Goal: Transaction & Acquisition: Book appointment/travel/reservation

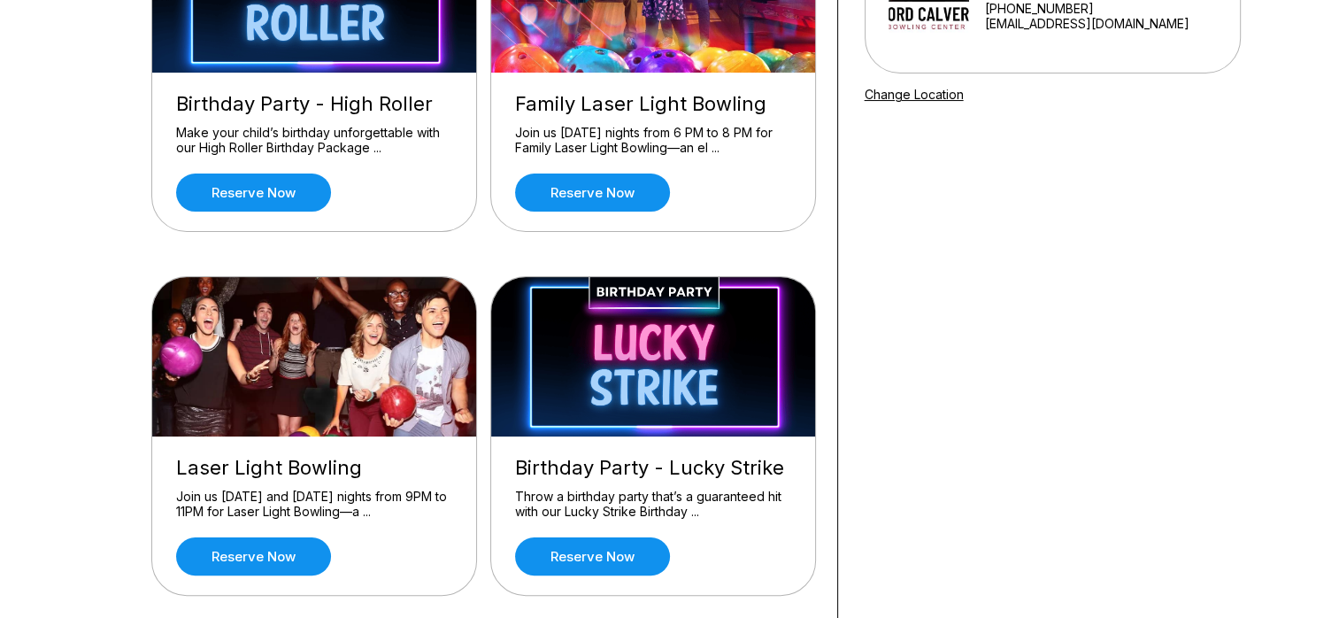
scroll to position [276, 0]
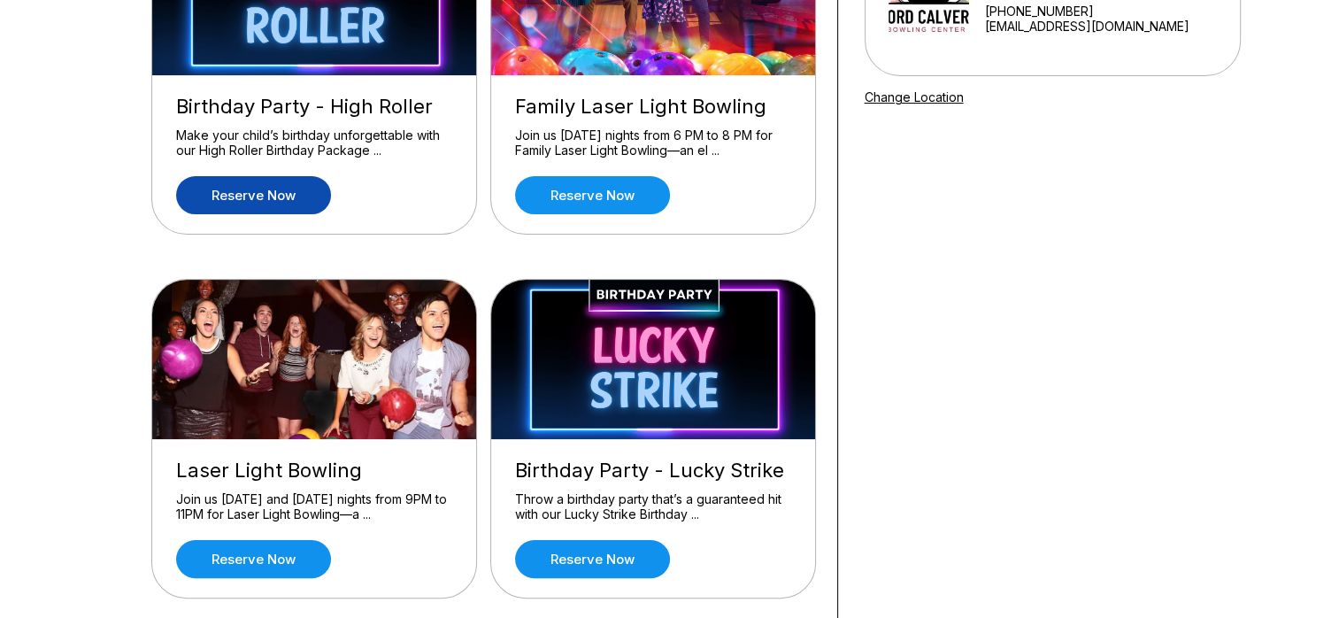
click at [216, 202] on link "Reserve now" at bounding box center [253, 195] width 155 height 38
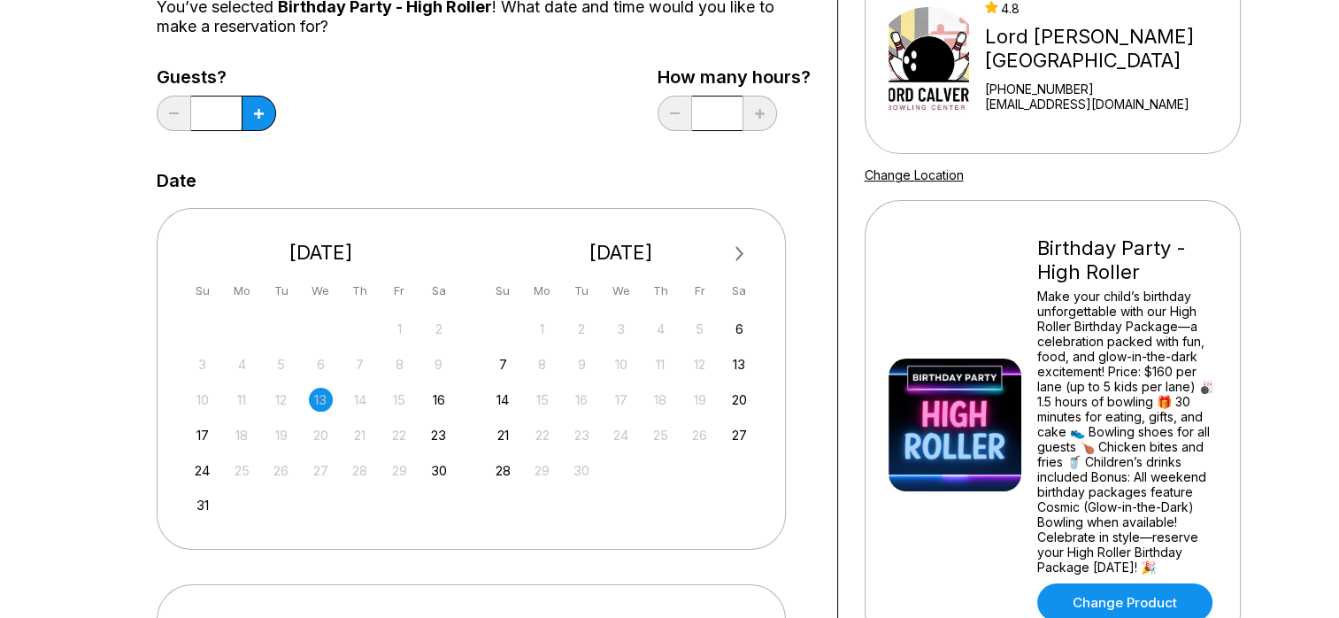
scroll to position [180, 0]
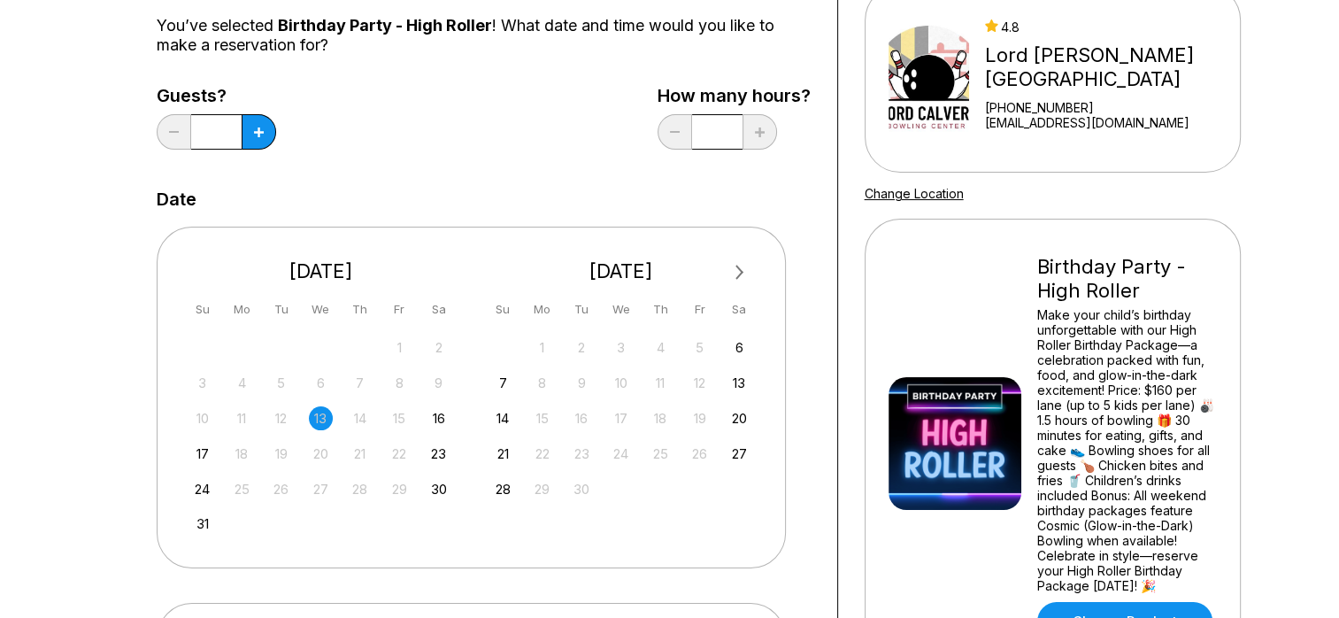
click at [738, 270] on span "Next Month" at bounding box center [738, 272] width 0 height 20
click at [738, 273] on span "Next Month" at bounding box center [738, 272] width 0 height 20
click at [743, 345] on div "1" at bounding box center [739, 347] width 24 height 24
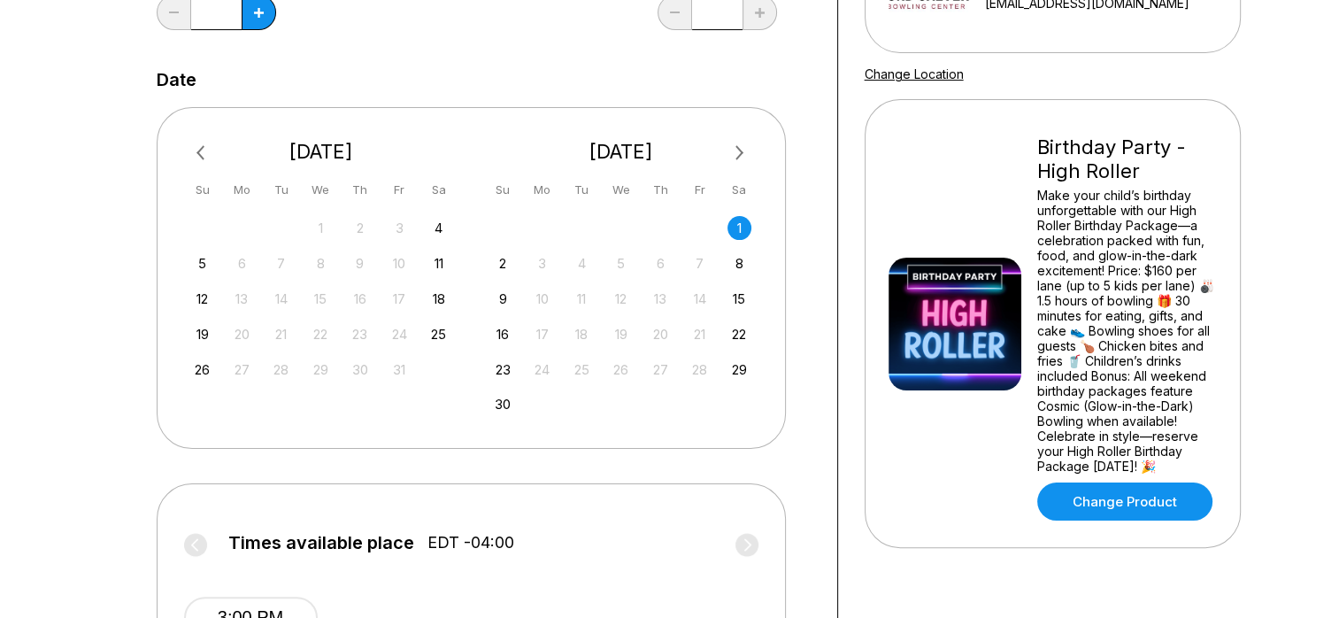
scroll to position [428, 0]
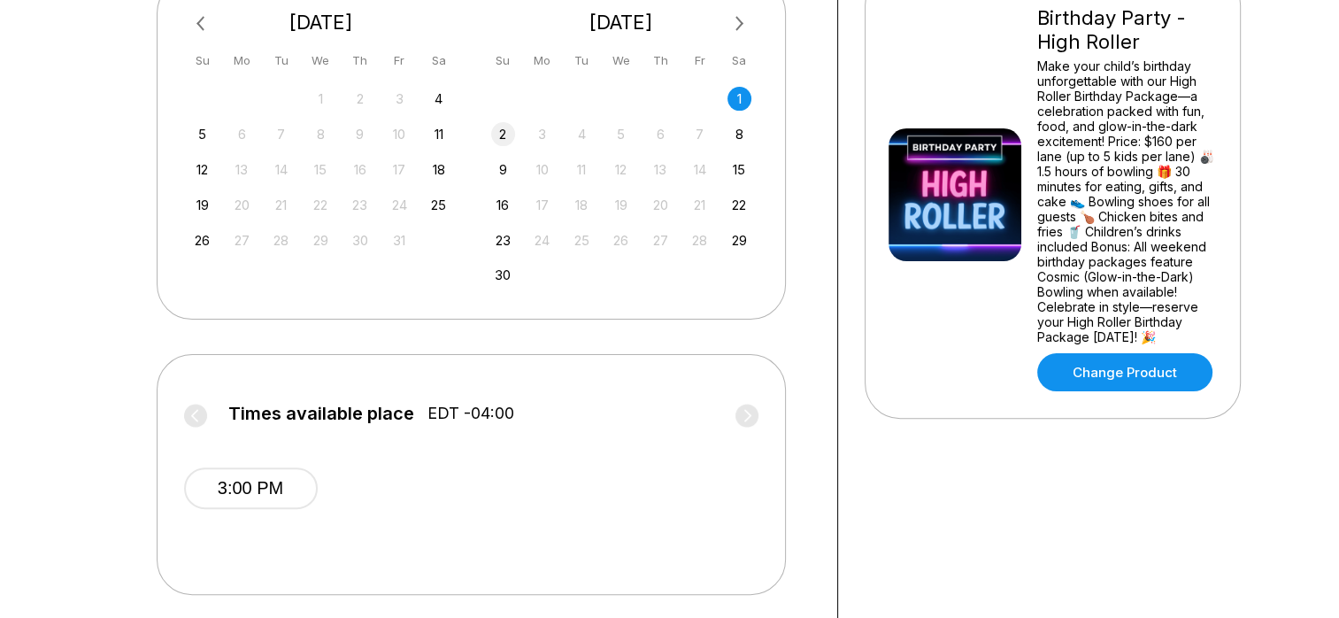
click at [504, 139] on div "2" at bounding box center [503, 134] width 24 height 24
click at [233, 482] on button "1:00 PM" at bounding box center [251, 488] width 134 height 42
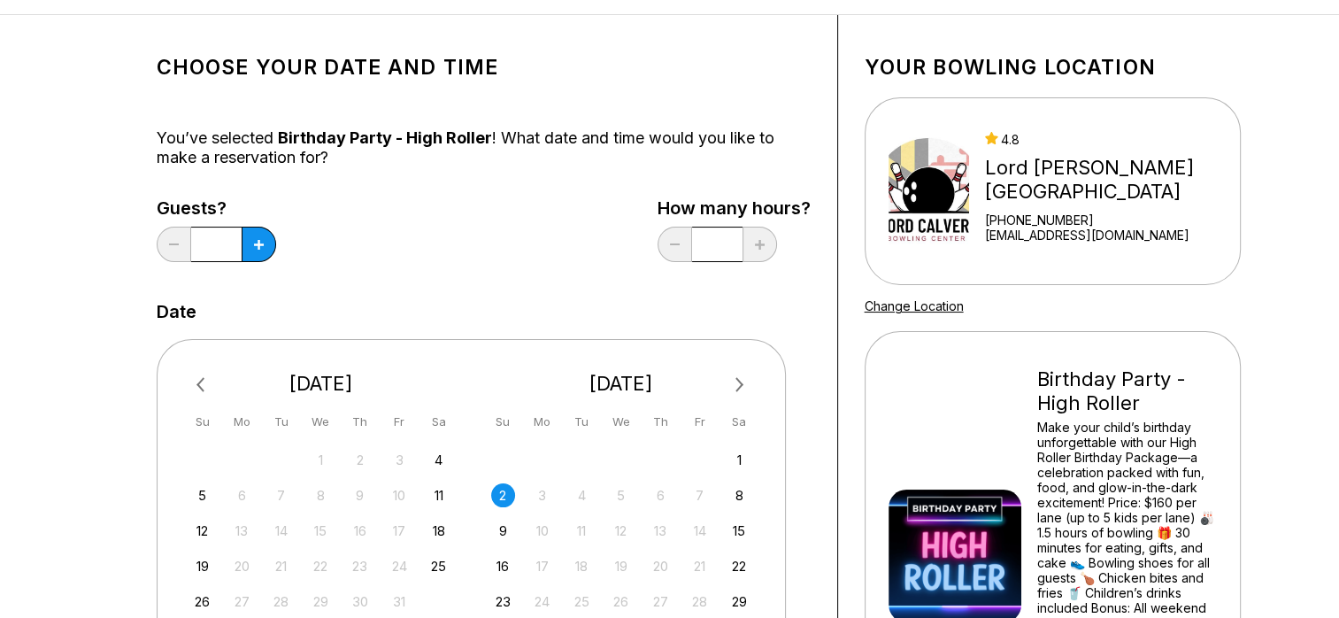
scroll to position [58, 0]
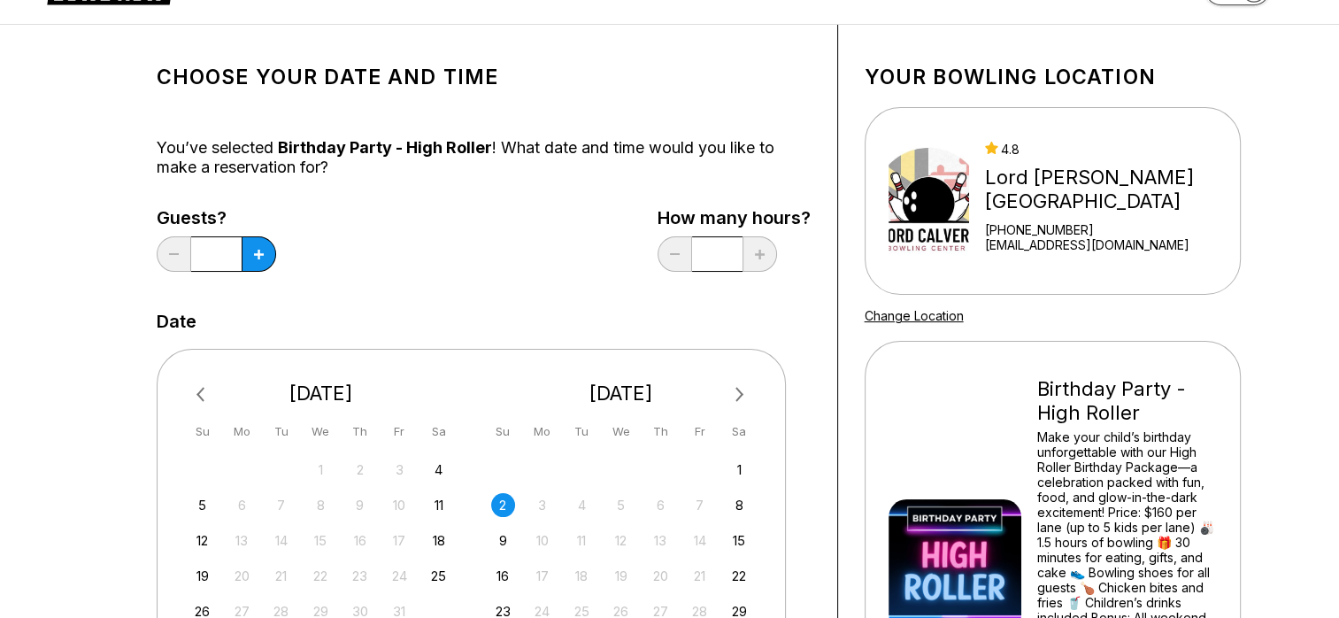
drag, startPoint x: 231, startPoint y: 252, endPoint x: 215, endPoint y: 253, distance: 16.0
click at [215, 253] on input "*" at bounding box center [216, 253] width 50 height 35
drag, startPoint x: 215, startPoint y: 253, endPoint x: 255, endPoint y: 258, distance: 40.2
click at [255, 258] on button at bounding box center [259, 253] width 35 height 35
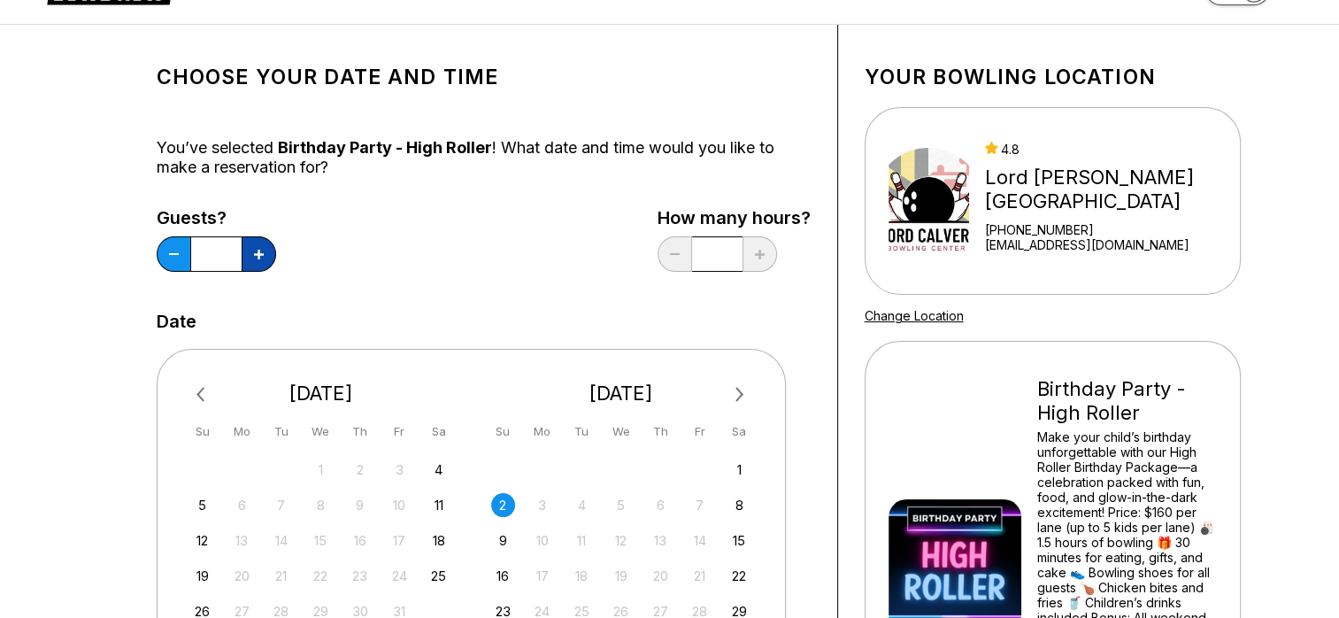
click at [255, 258] on button at bounding box center [259, 253] width 35 height 35
type input "*"
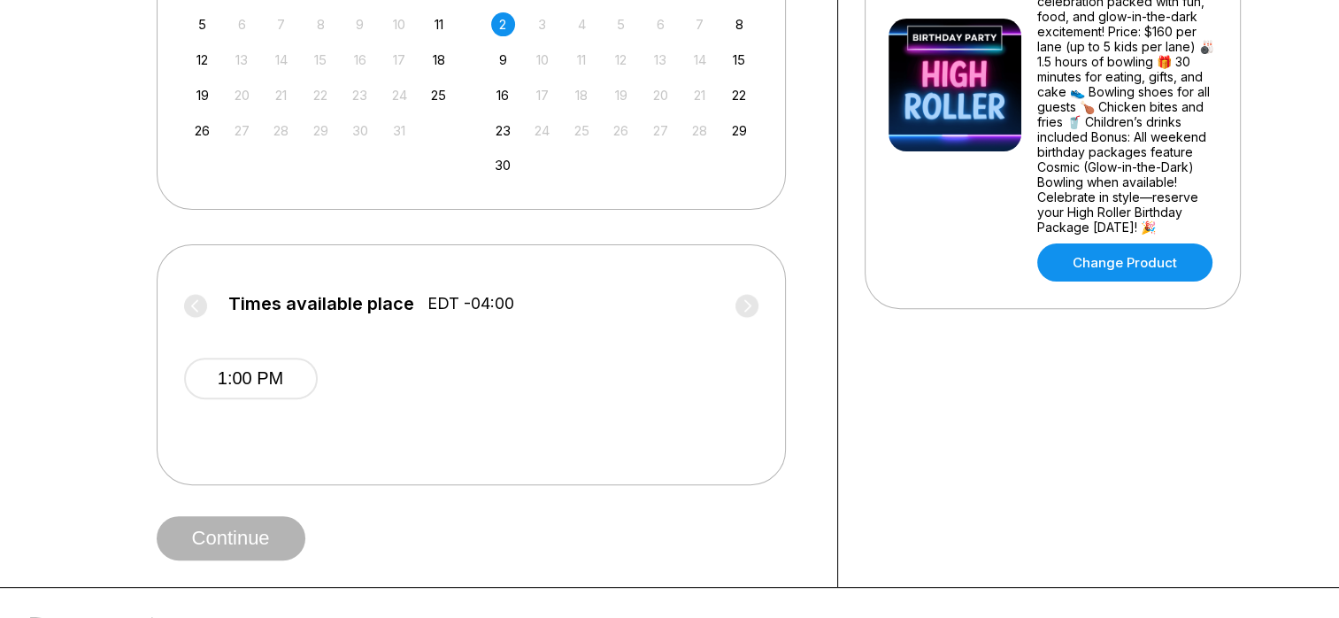
scroll to position [543, 0]
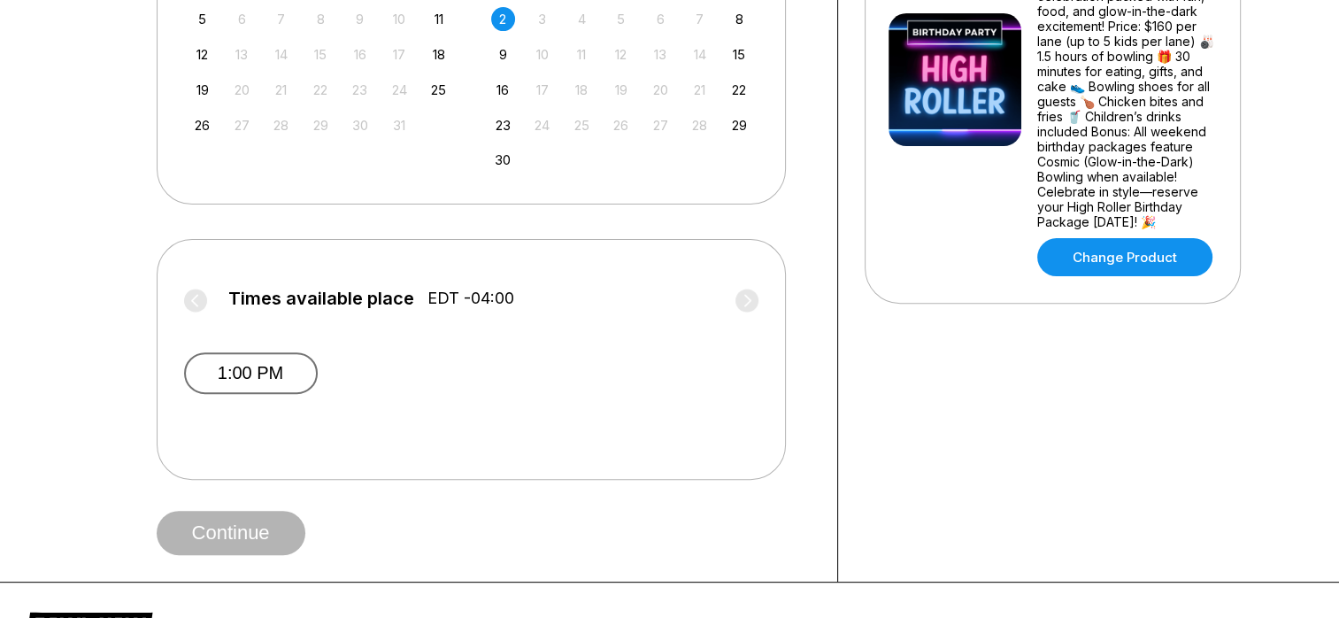
click at [227, 372] on button "1:00 PM" at bounding box center [251, 373] width 134 height 42
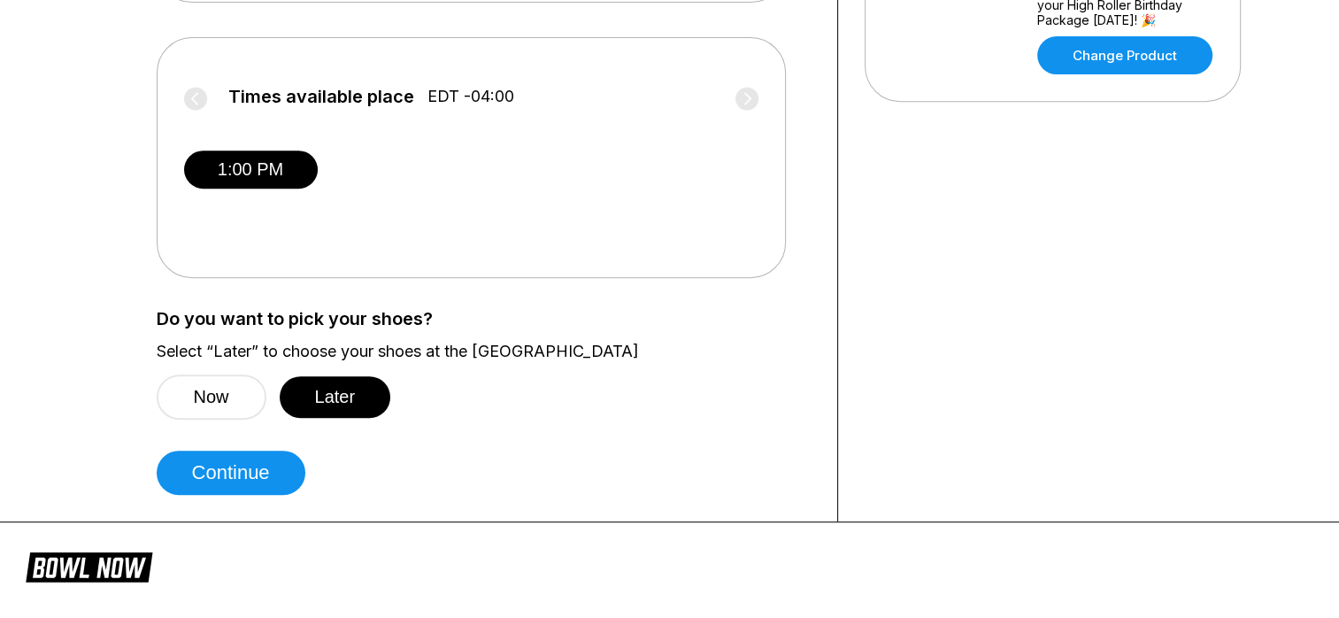
scroll to position [747, 0]
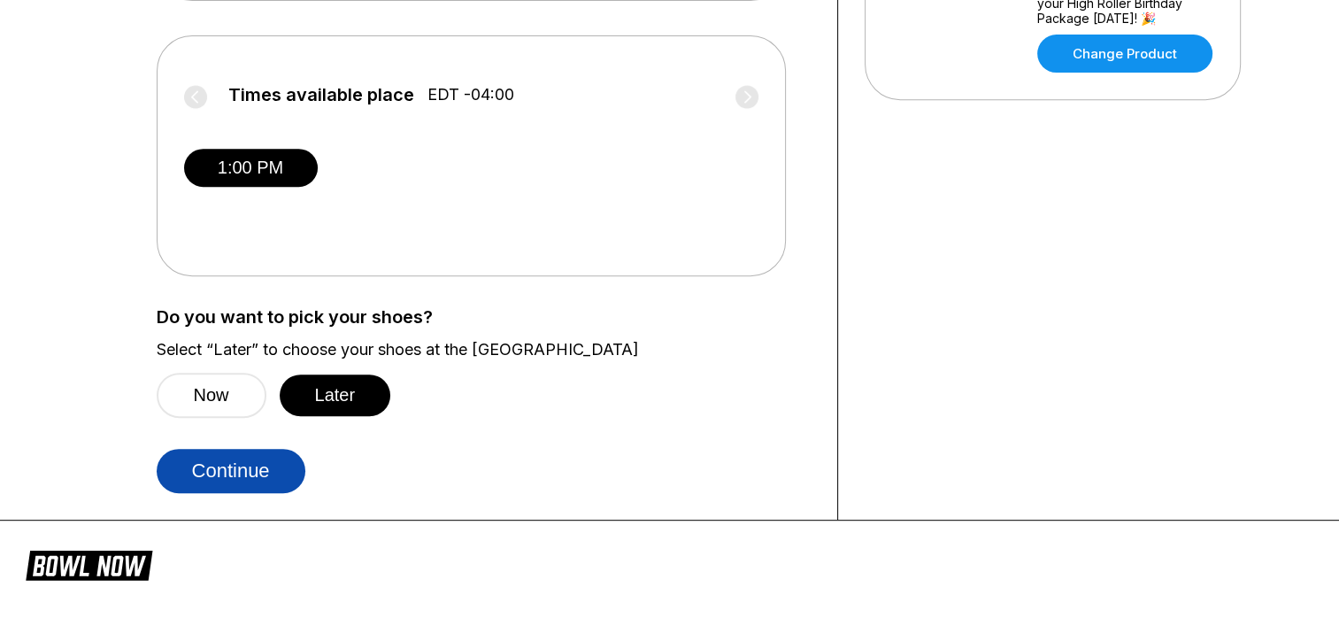
click at [265, 474] on button "Continue" at bounding box center [231, 471] width 149 height 44
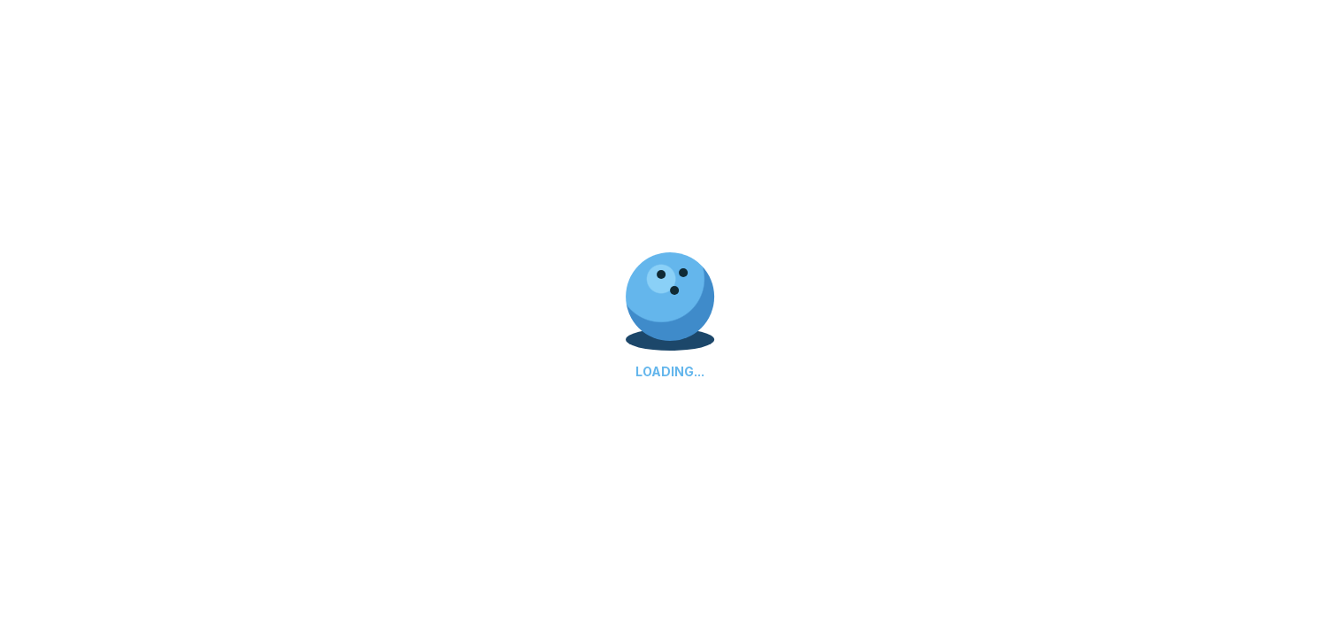
scroll to position [0, 0]
select select "**"
